Goal: Task Accomplishment & Management: Manage account settings

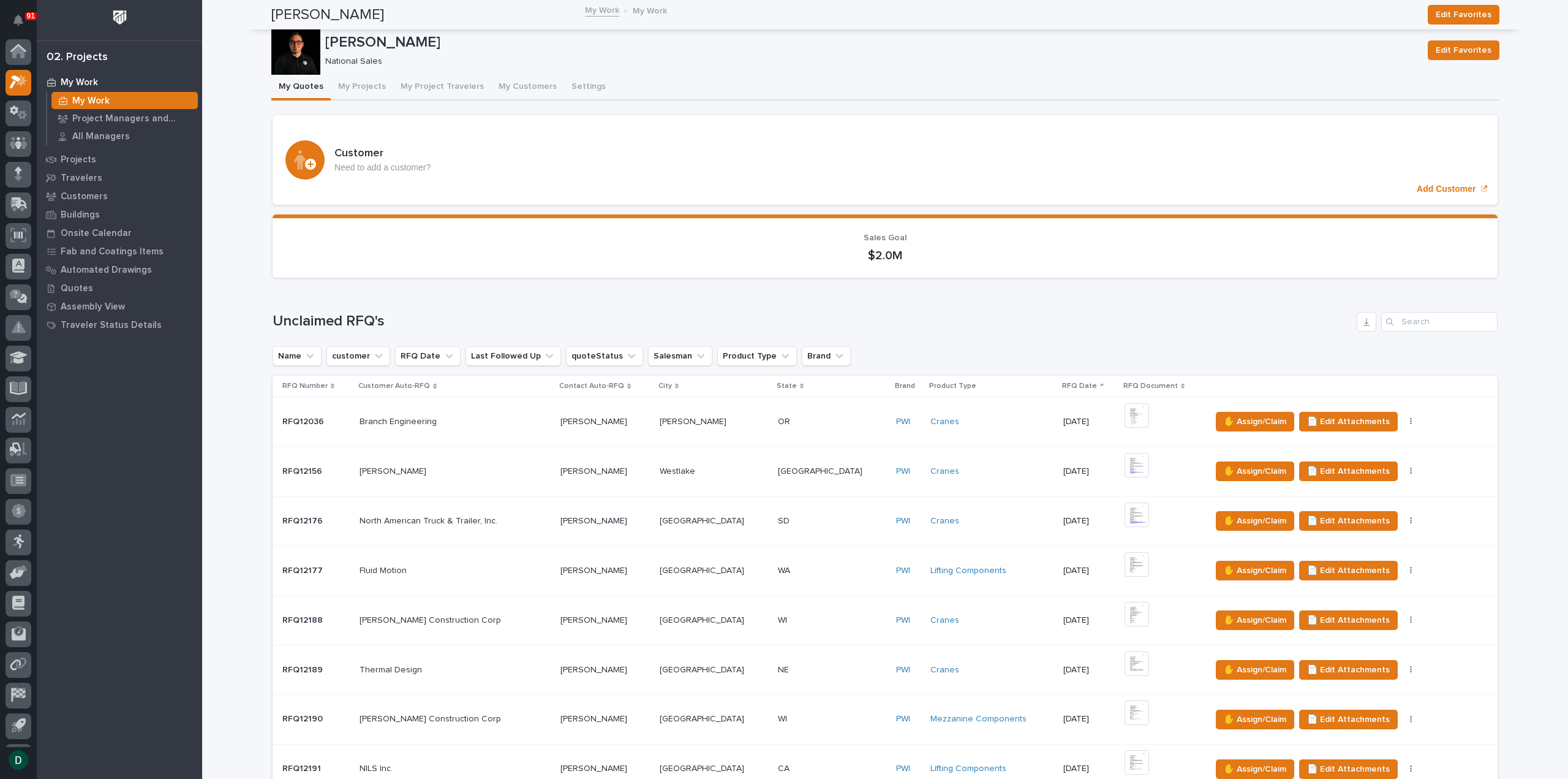
scroll to position [27, 0]
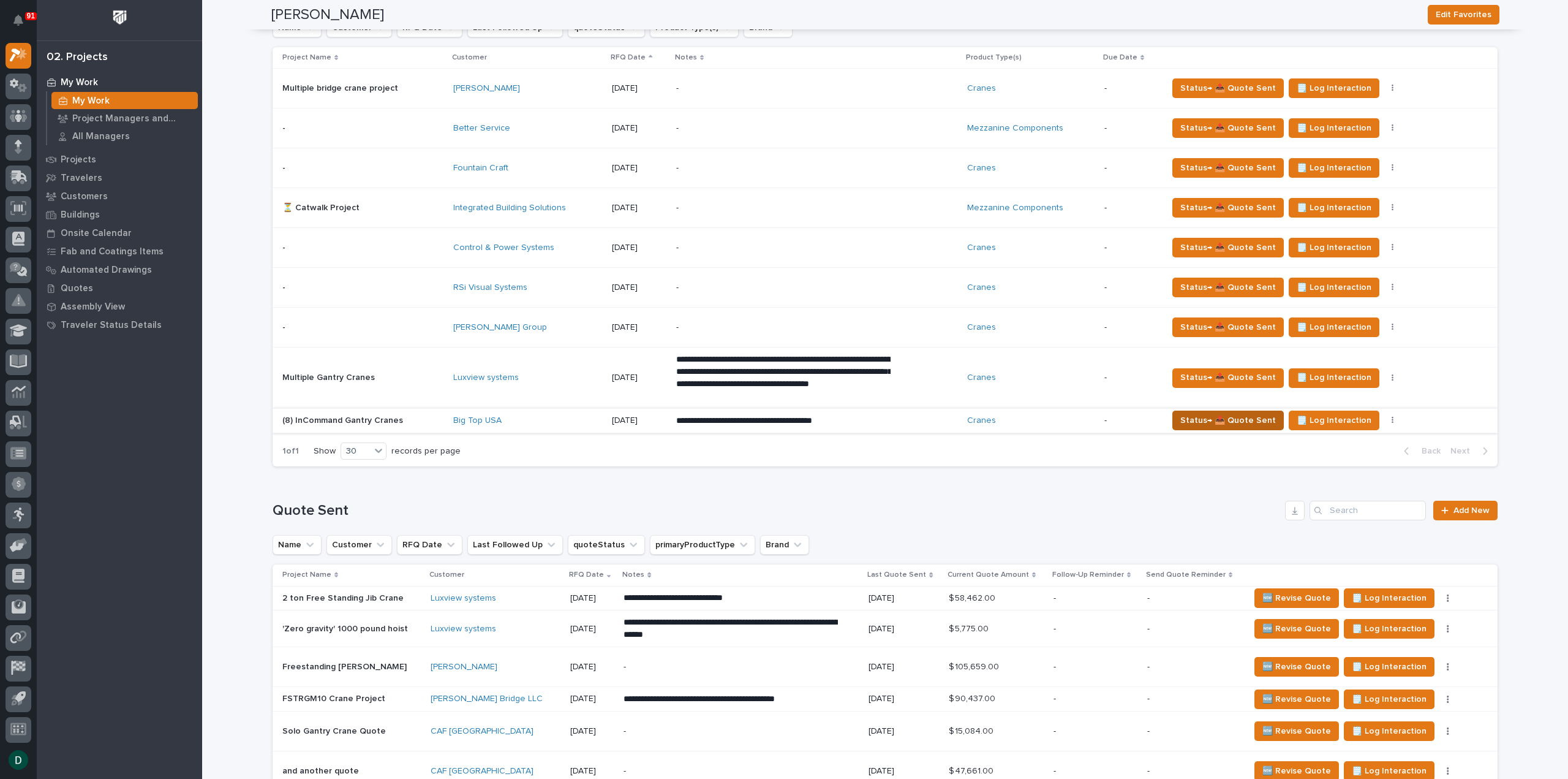
click at [1236, 413] on span "Status→ 📤 Quote Sent" at bounding box center [1228, 421] width 95 height 14
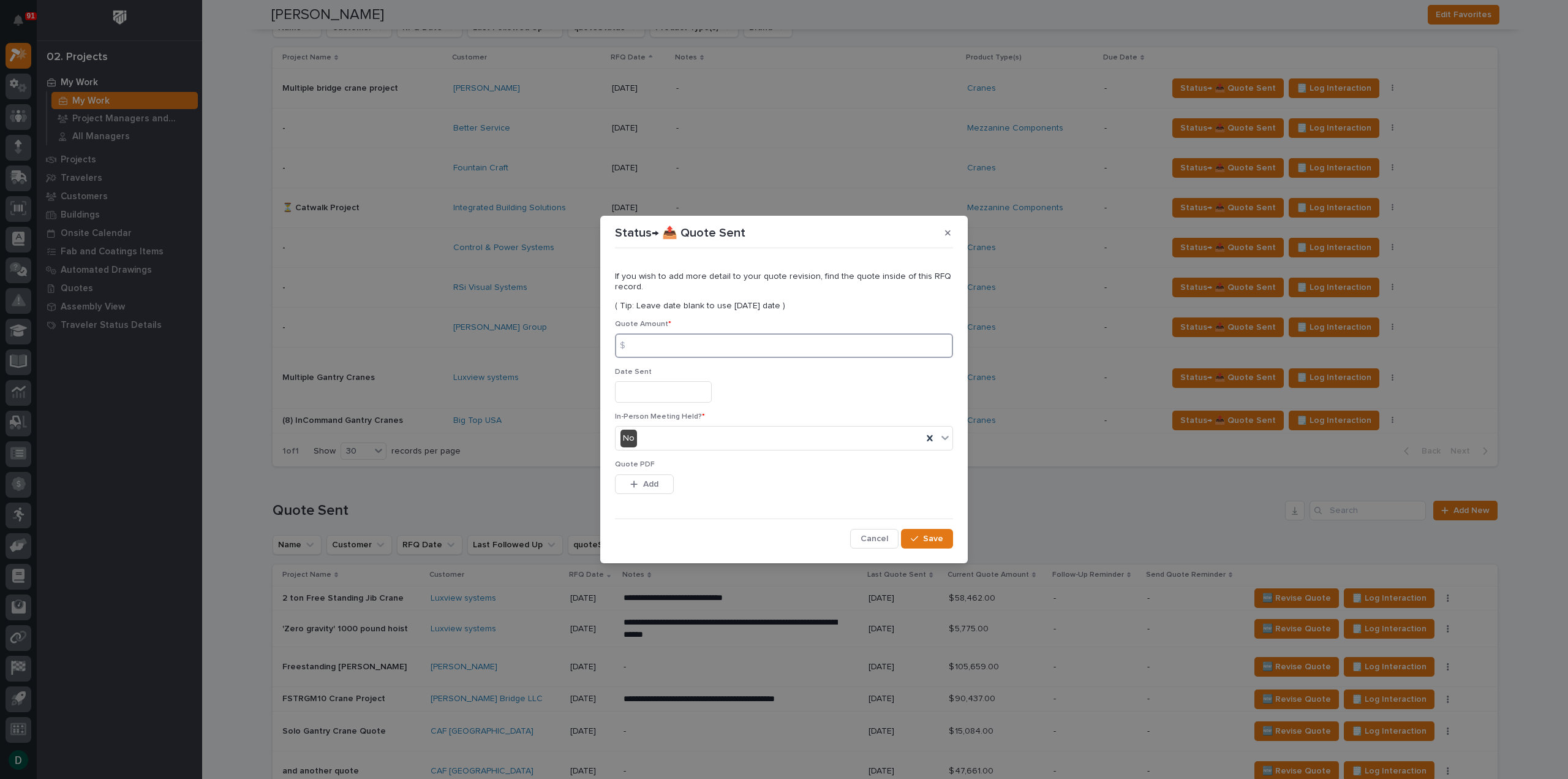
click at [662, 342] on input at bounding box center [784, 345] width 338 height 25
click at [651, 350] on input at bounding box center [784, 345] width 338 height 25
type input "426443"
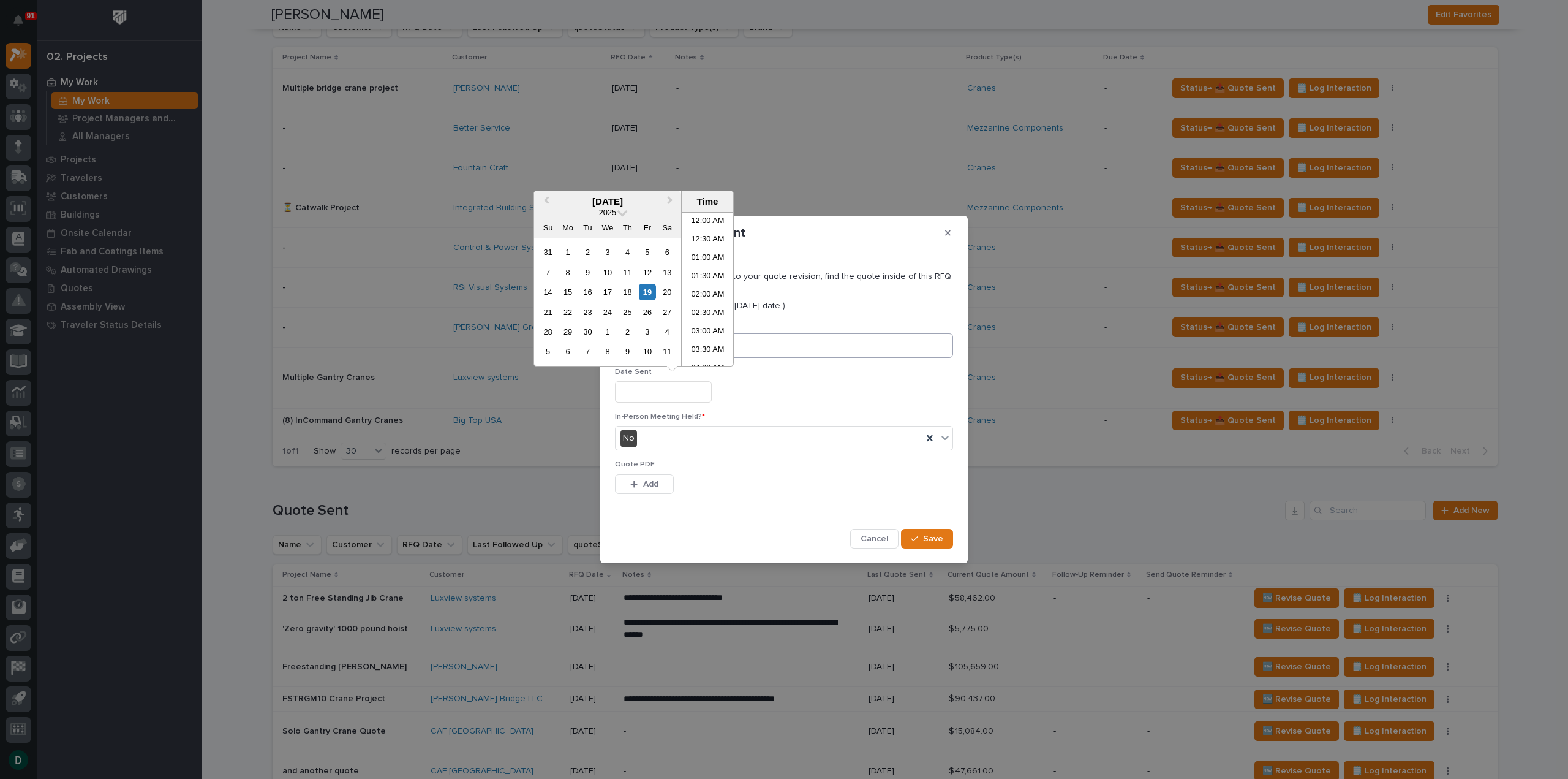
scroll to position [521, 0]
click at [647, 293] on div "19" at bounding box center [647, 292] width 17 height 17
type input "**********"
click at [663, 476] on button "Add" at bounding box center [644, 483] width 59 height 20
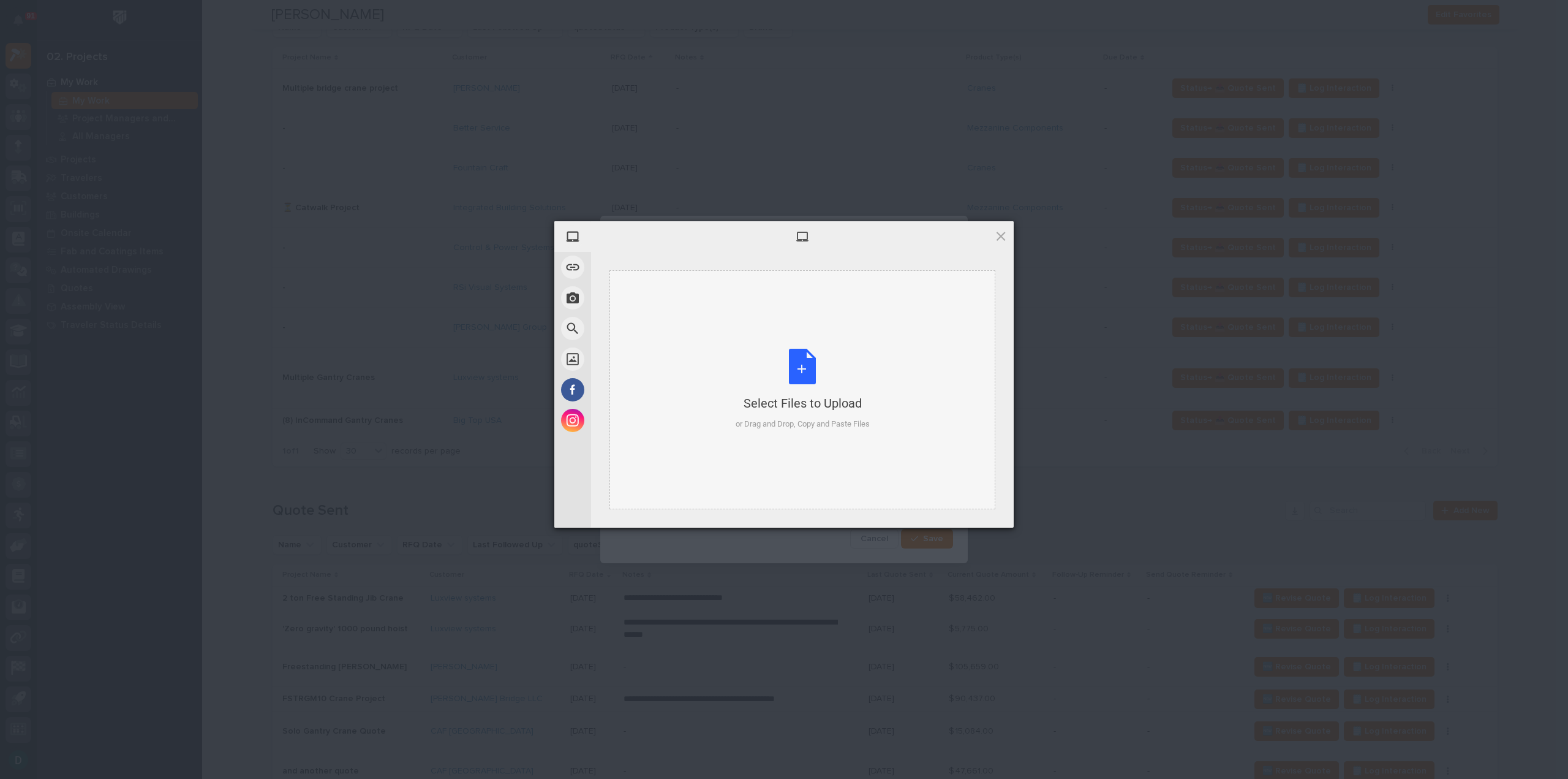
click at [807, 393] on div "Select Files to Upload or Drag and Drop, Copy and Paste Files" at bounding box center [802, 390] width 134 height 82
click at [1002, 515] on span "Upload 1" at bounding box center [976, 511] width 62 height 23
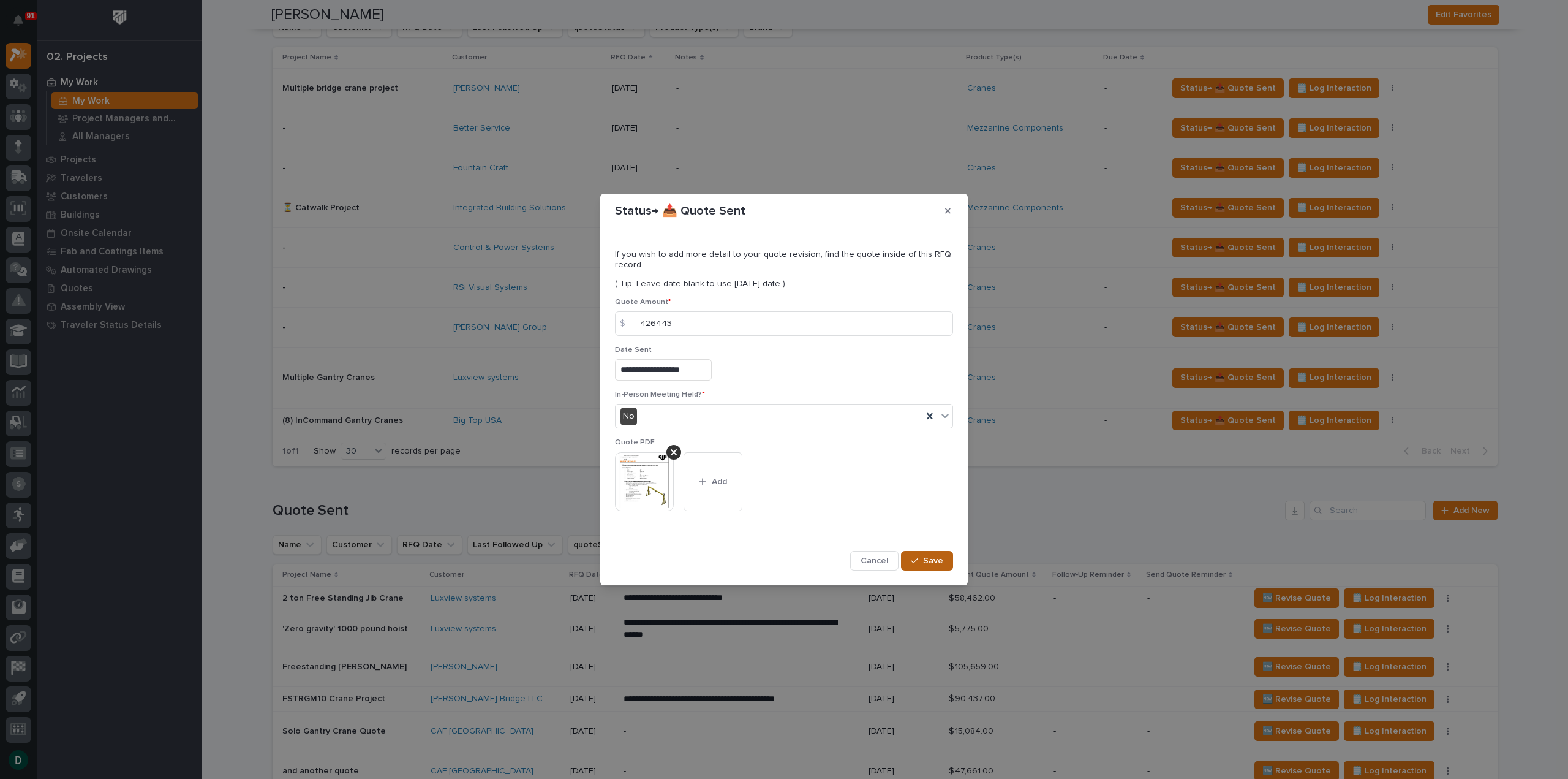
click at [925, 558] on span "Save" at bounding box center [933, 560] width 20 height 11
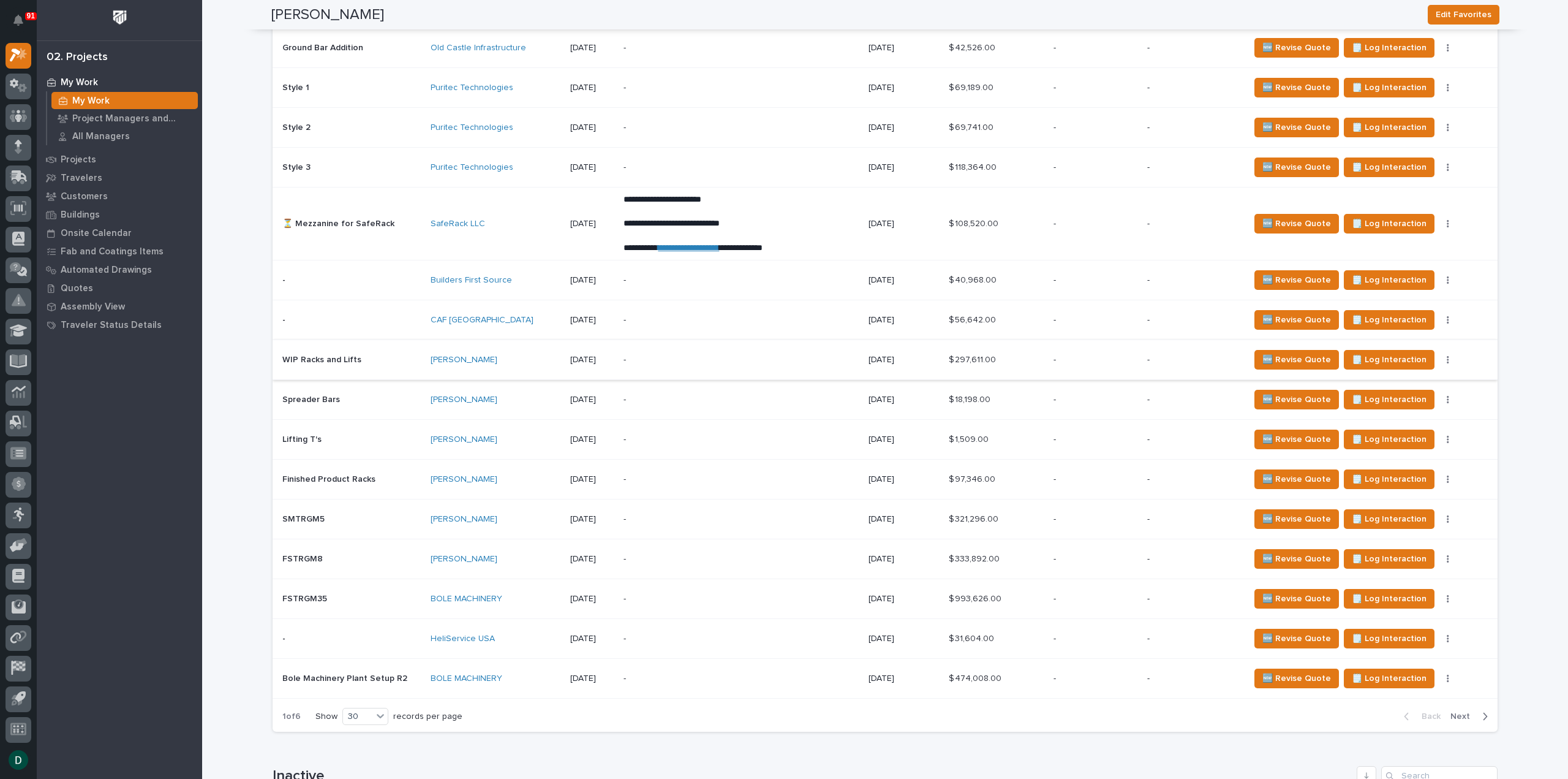
scroll to position [2329, 0]
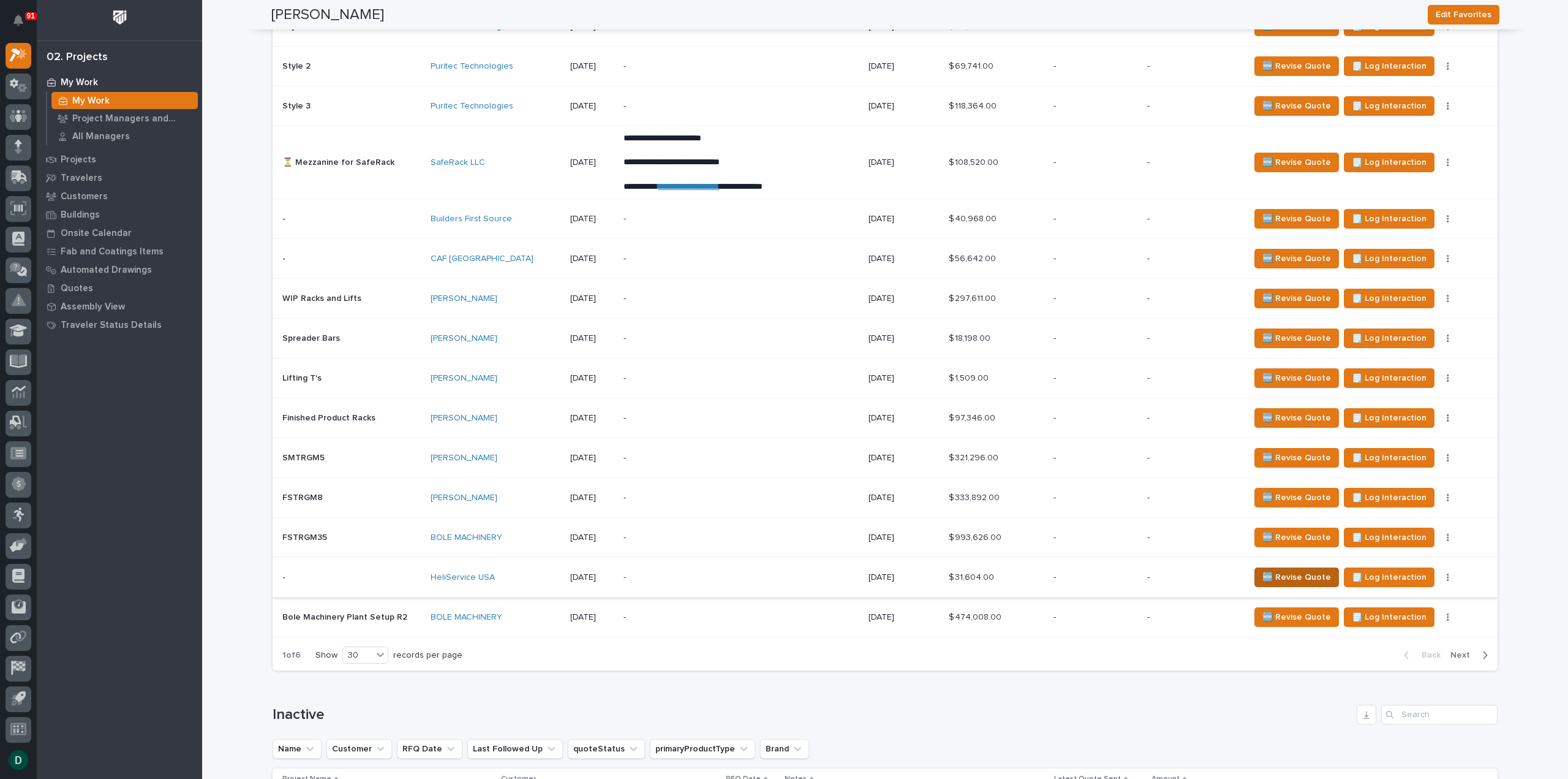
click at [1316, 570] on span "🆕 Revise Quote" at bounding box center [1296, 577] width 69 height 14
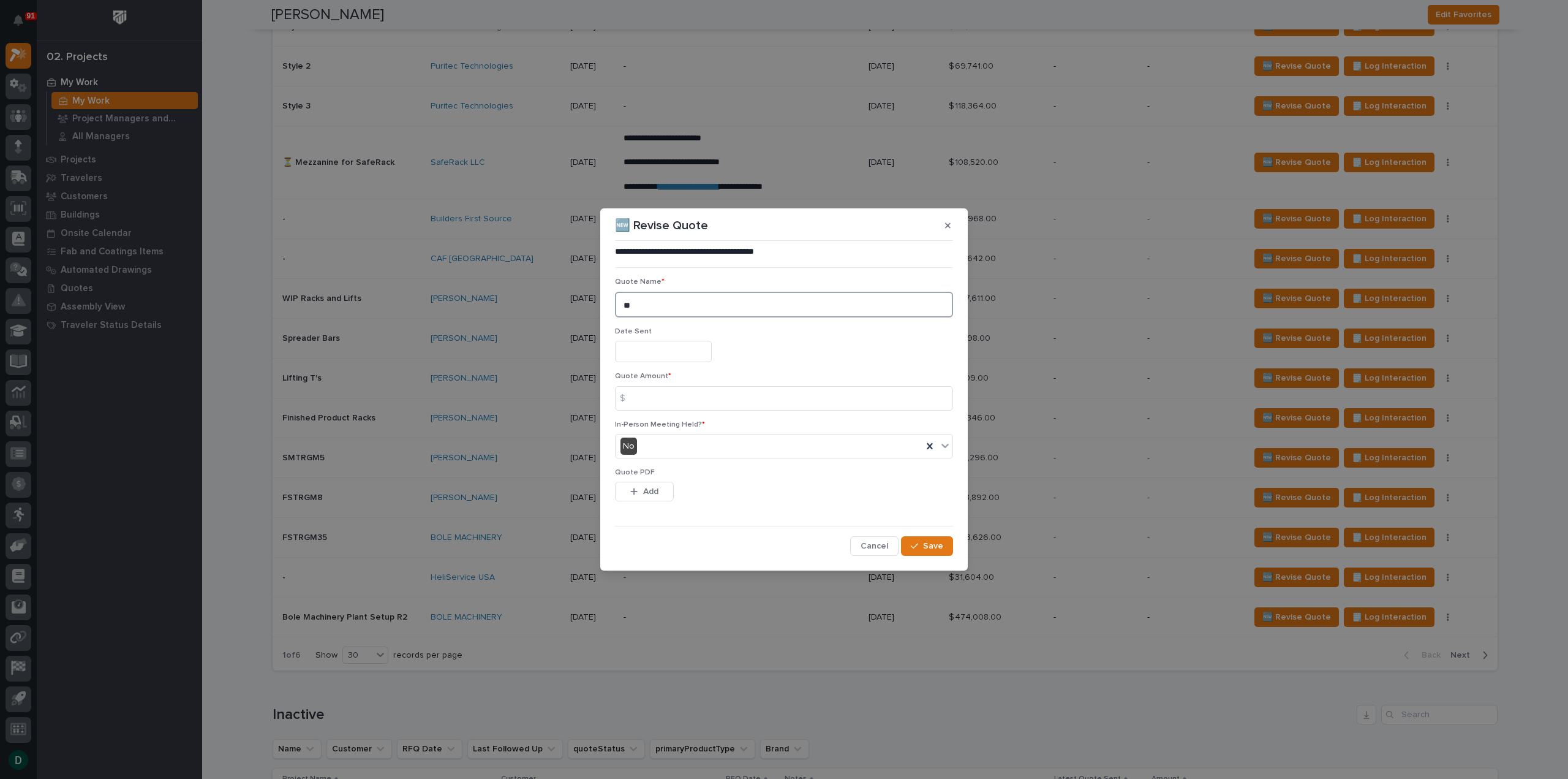
click at [667, 312] on textarea "**" at bounding box center [784, 305] width 338 height 26
drag, startPoint x: 667, startPoint y: 312, endPoint x: 616, endPoint y: 315, distance: 51.1
click at [615, 314] on textarea "**" at bounding box center [784, 305] width 338 height 26
type textarea "*******"
click at [704, 357] on input "text" at bounding box center [663, 352] width 97 height 22
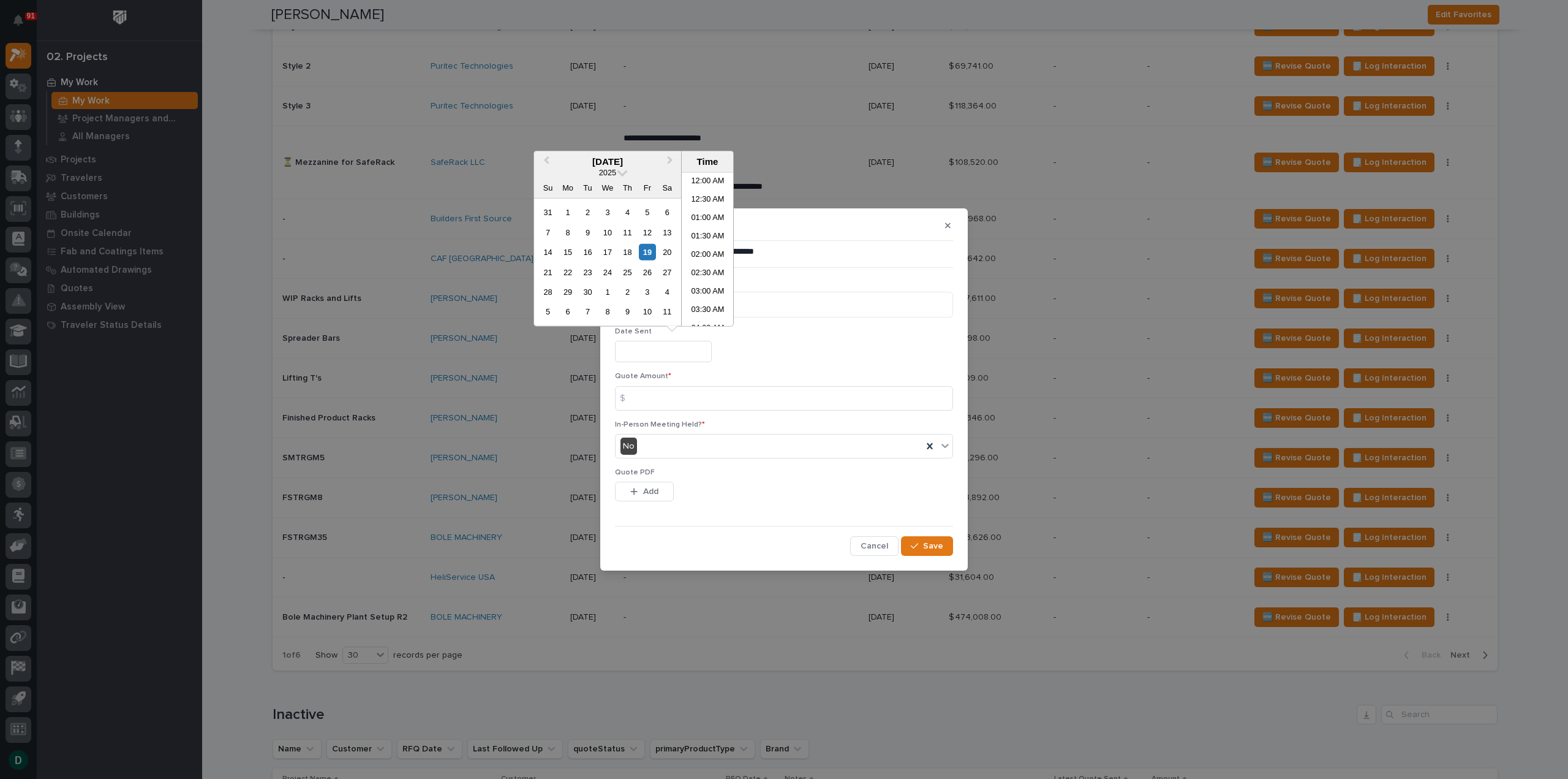
scroll to position [521, 0]
click at [649, 249] on div "19" at bounding box center [647, 252] width 17 height 17
type input "**********"
click at [685, 404] on input at bounding box center [784, 398] width 338 height 25
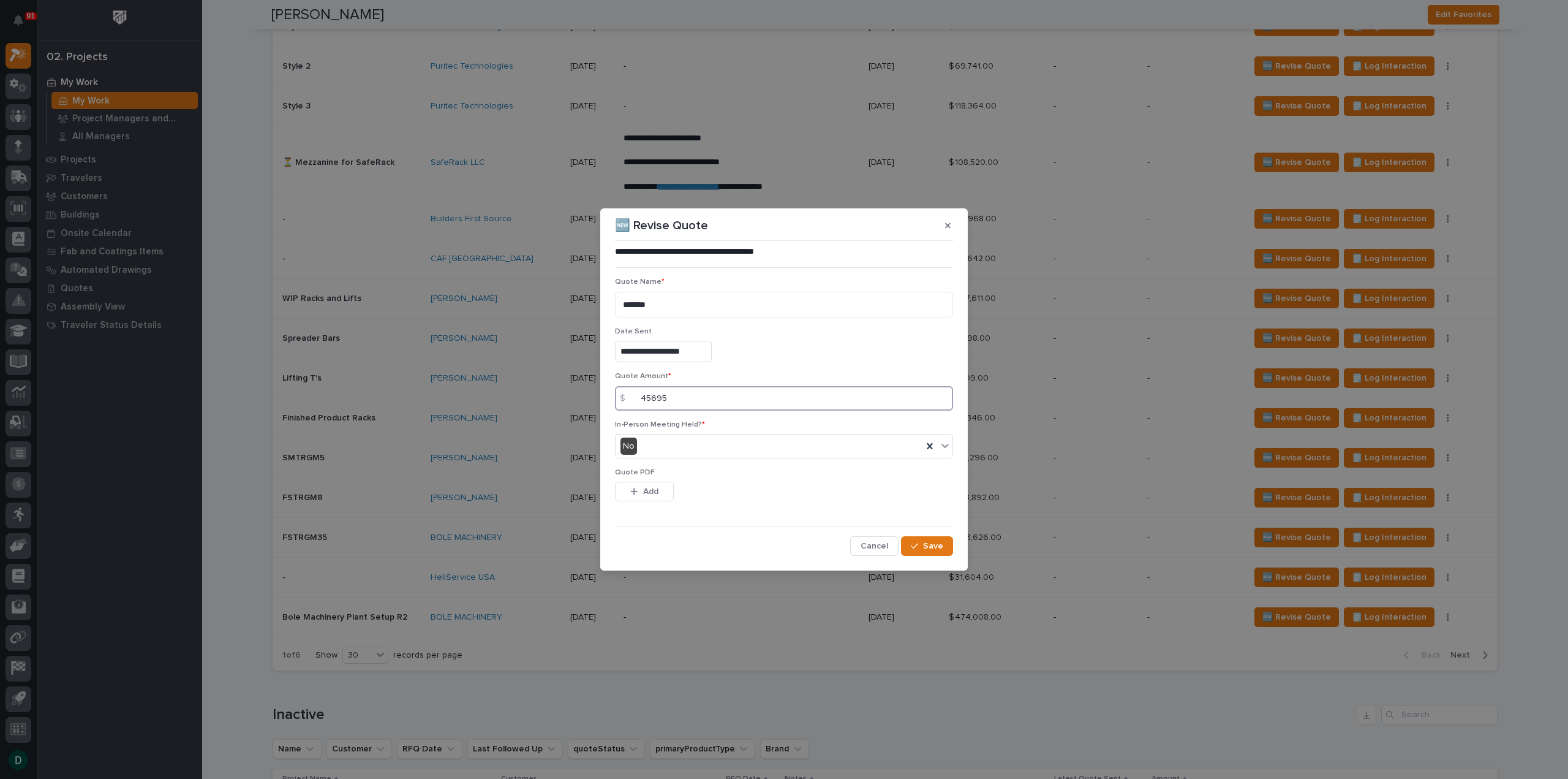
type input "45695"
click at [659, 486] on button "Add" at bounding box center [644, 491] width 59 height 20
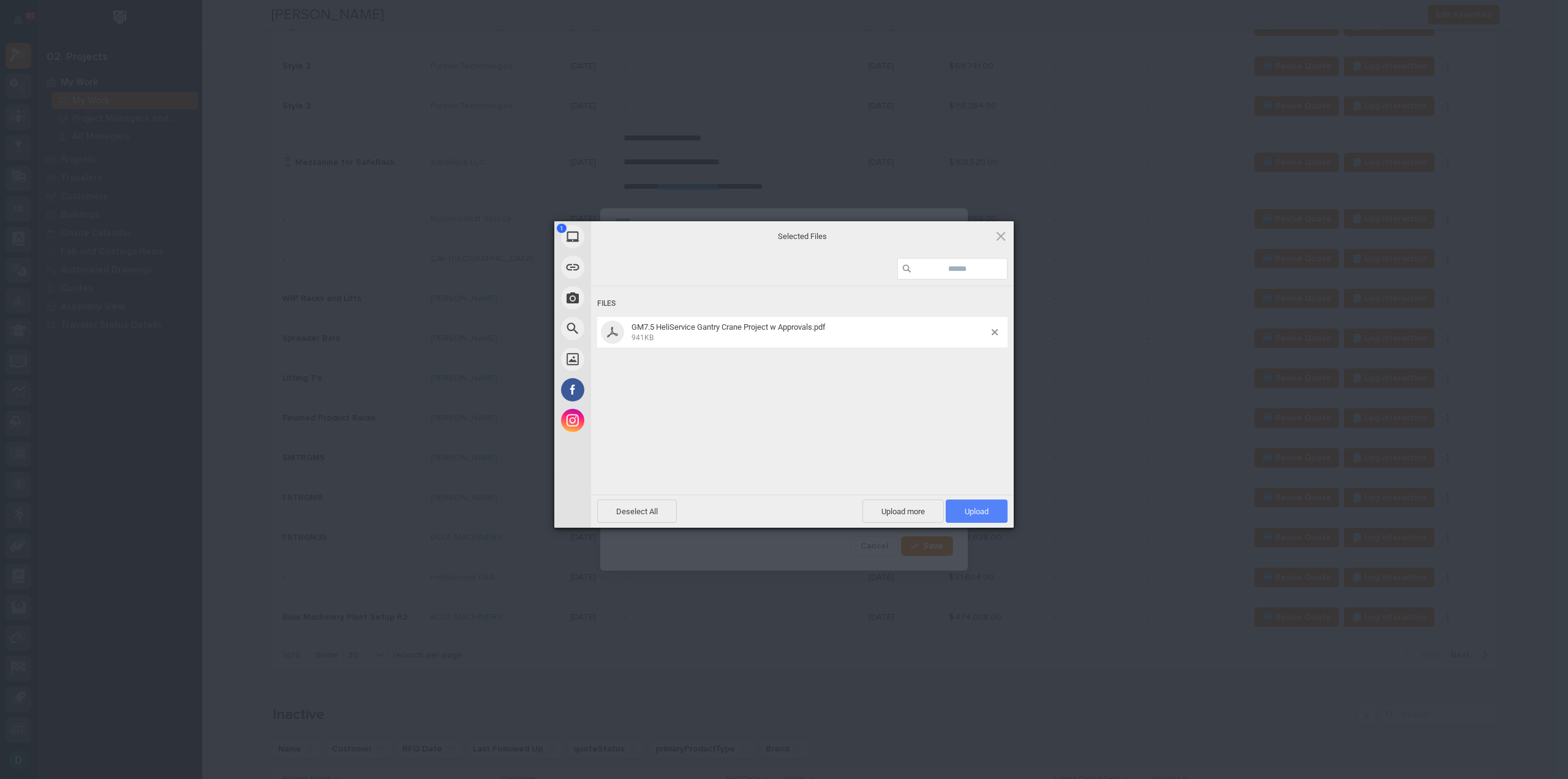
click at [986, 512] on span "Upload 1" at bounding box center [976, 511] width 24 height 9
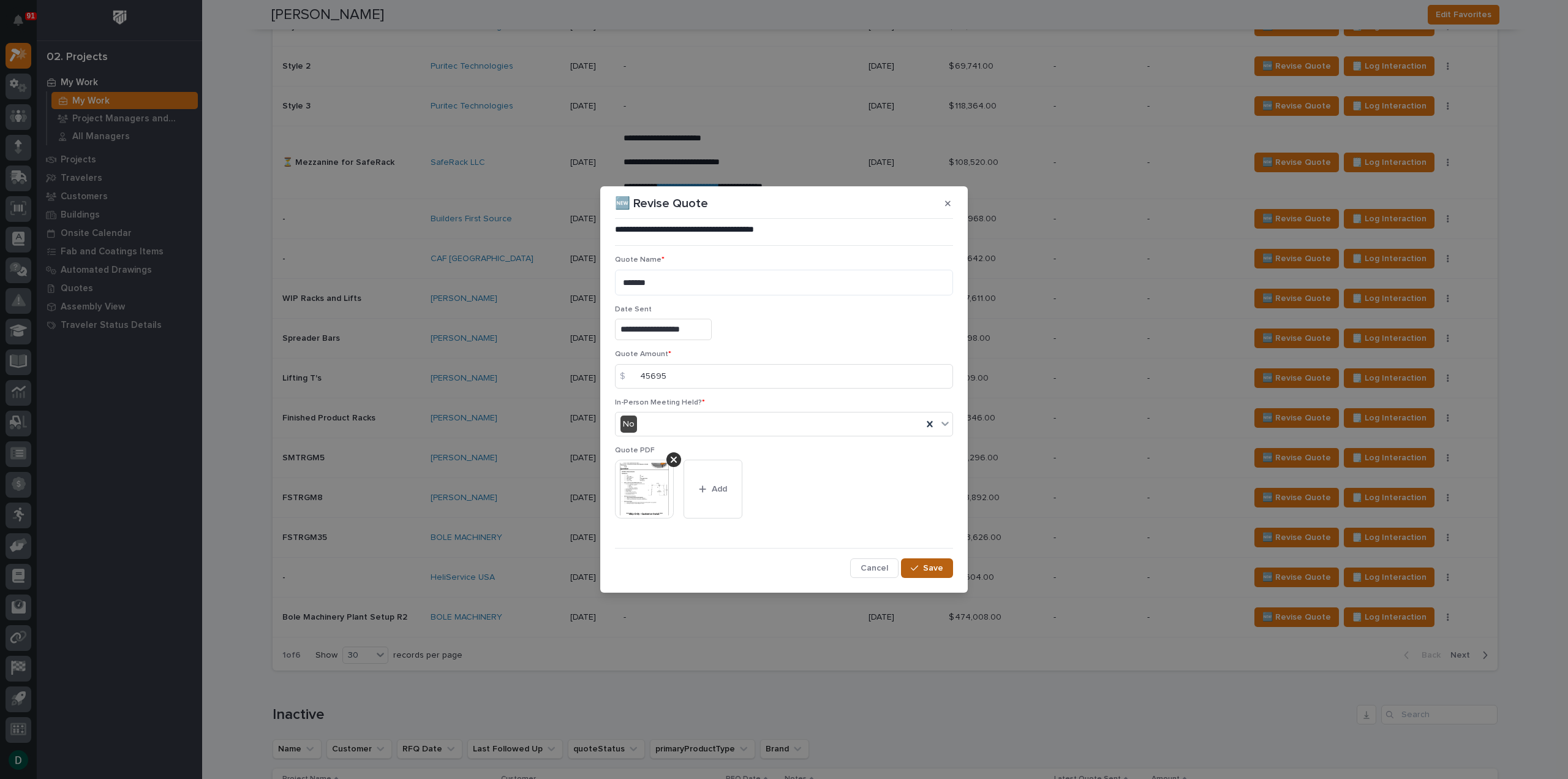
click at [933, 567] on span "Save" at bounding box center [933, 568] width 20 height 11
